Goal: Check status: Check status

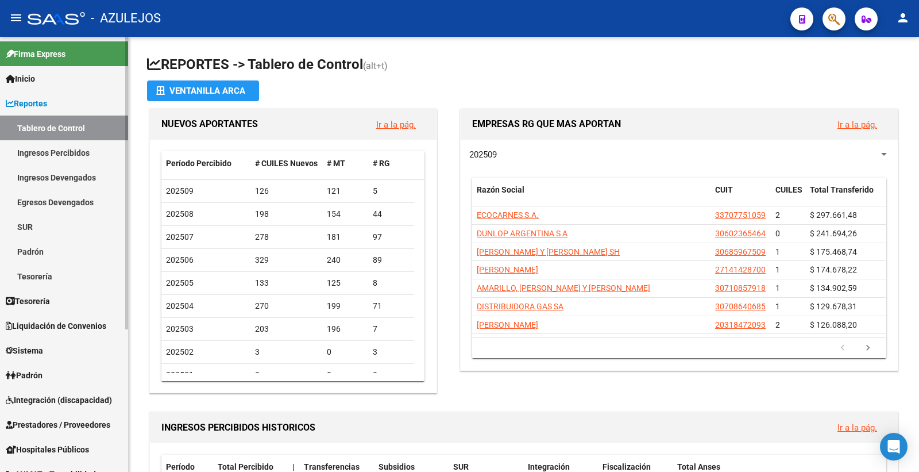
click at [39, 370] on span "Padrón" at bounding box center [24, 375] width 37 height 13
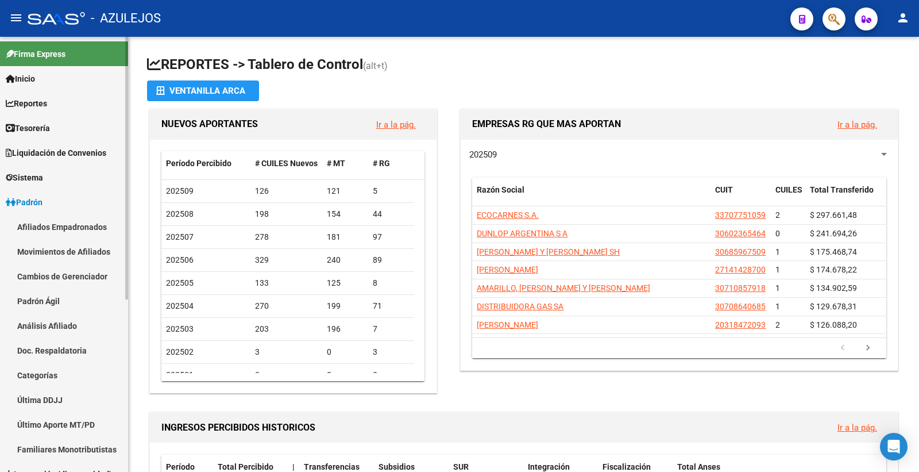
click at [69, 326] on link "Análisis Afiliado" at bounding box center [64, 325] width 128 height 25
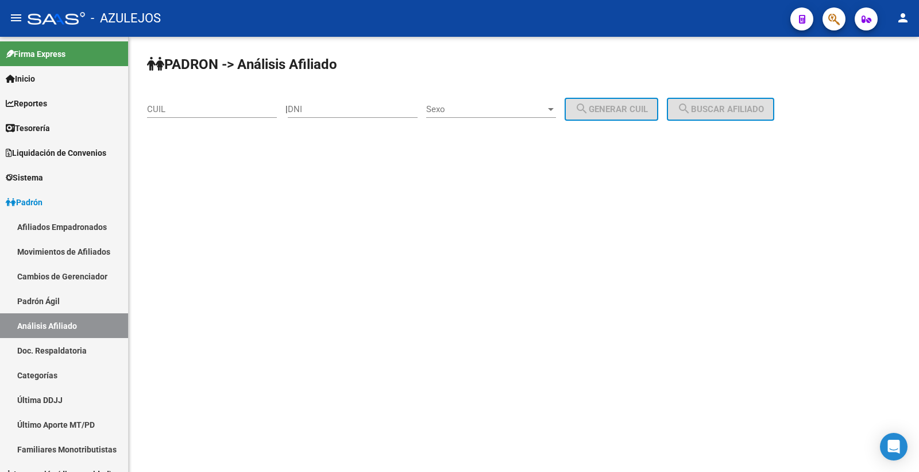
click at [318, 106] on input "DNI" at bounding box center [353, 109] width 130 height 10
type input "28930475"
click at [556, 110] on div at bounding box center [551, 109] width 10 height 9
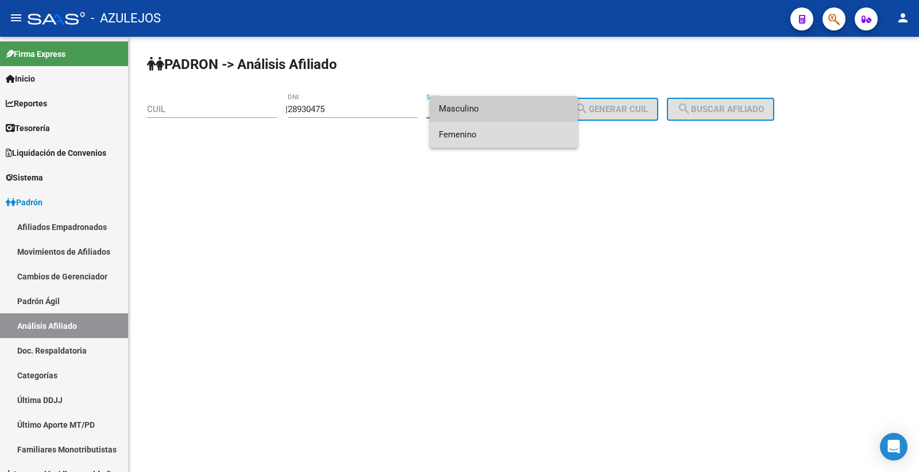
click at [507, 130] on span "Femenino" at bounding box center [504, 135] width 130 height 26
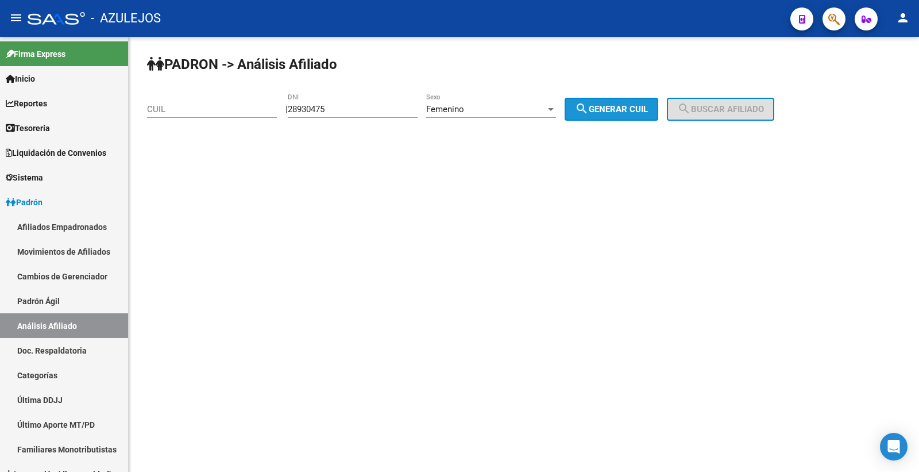
drag, startPoint x: 604, startPoint y: 110, endPoint x: 639, endPoint y: 106, distance: 34.8
click at [612, 105] on span "search Generar CUIL" at bounding box center [611, 109] width 73 height 10
type input "23-28930475-4"
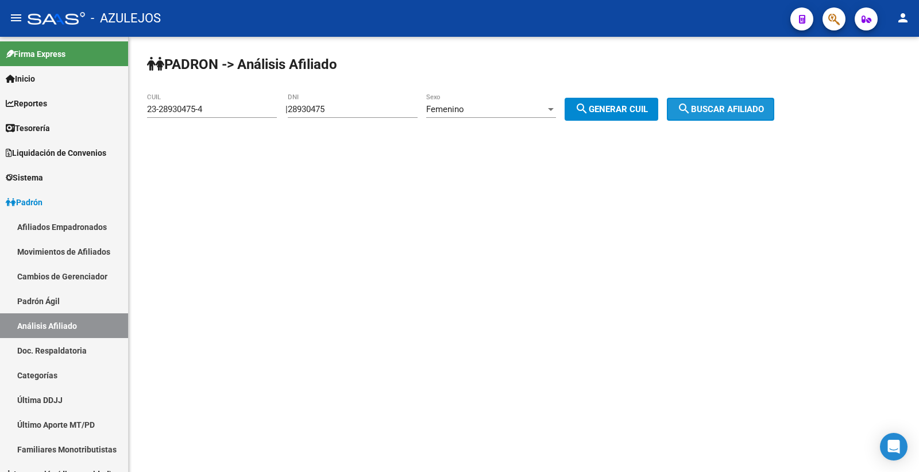
click at [707, 108] on span "search Buscar afiliado" at bounding box center [720, 109] width 87 height 10
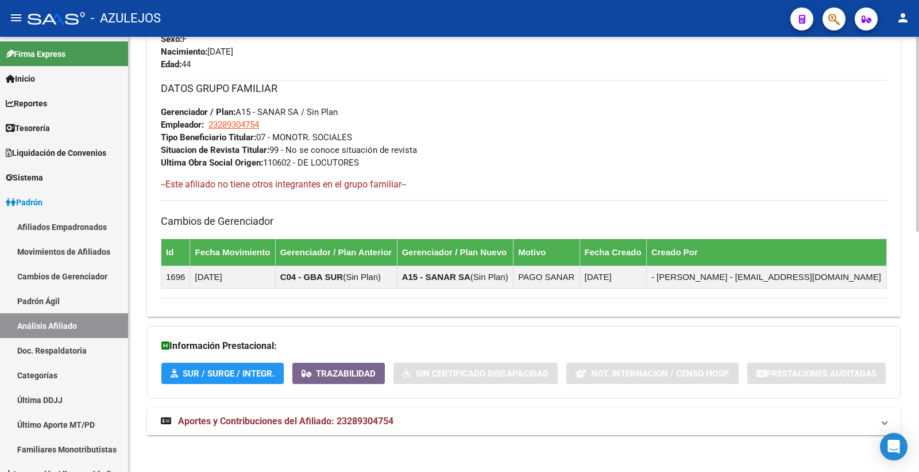
scroll to position [535, 0]
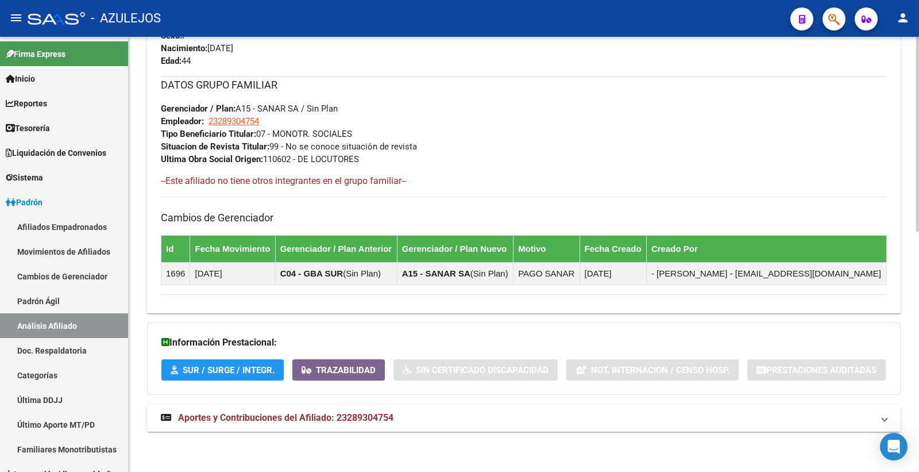
click at [359, 424] on mat-expansion-panel-header "Aportes y Contribuciones del Afiliado: 23289304754" at bounding box center [524, 418] width 754 height 28
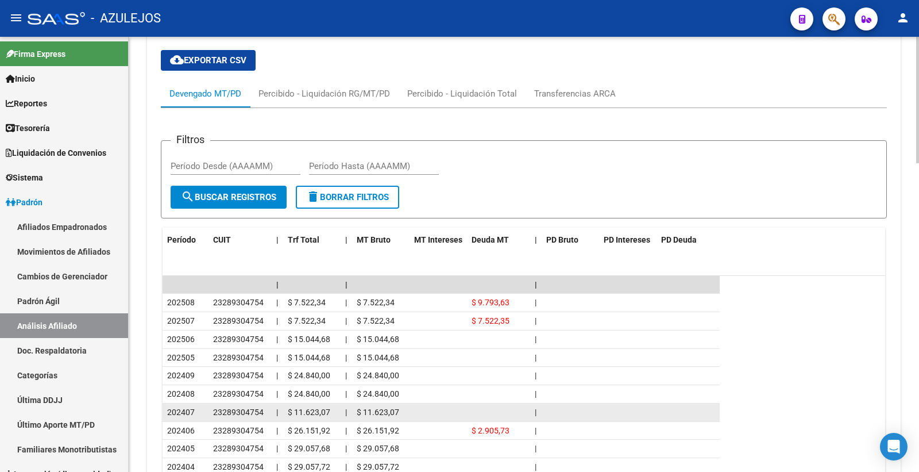
scroll to position [981, 0]
